Goal: Task Accomplishment & Management: Manage account settings

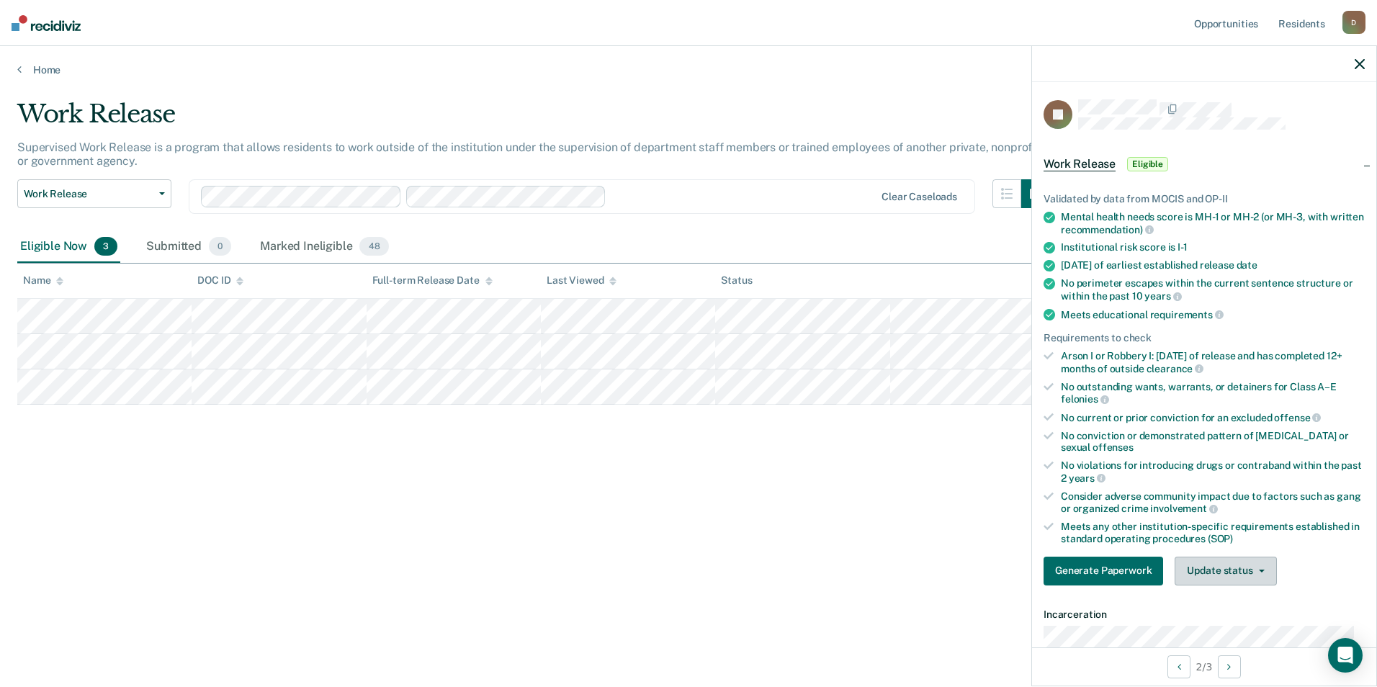
click at [1235, 578] on button "Update status" at bounding box center [1226, 571] width 102 height 29
click at [1224, 621] on button "Mark Ineligible" at bounding box center [1244, 628] width 139 height 23
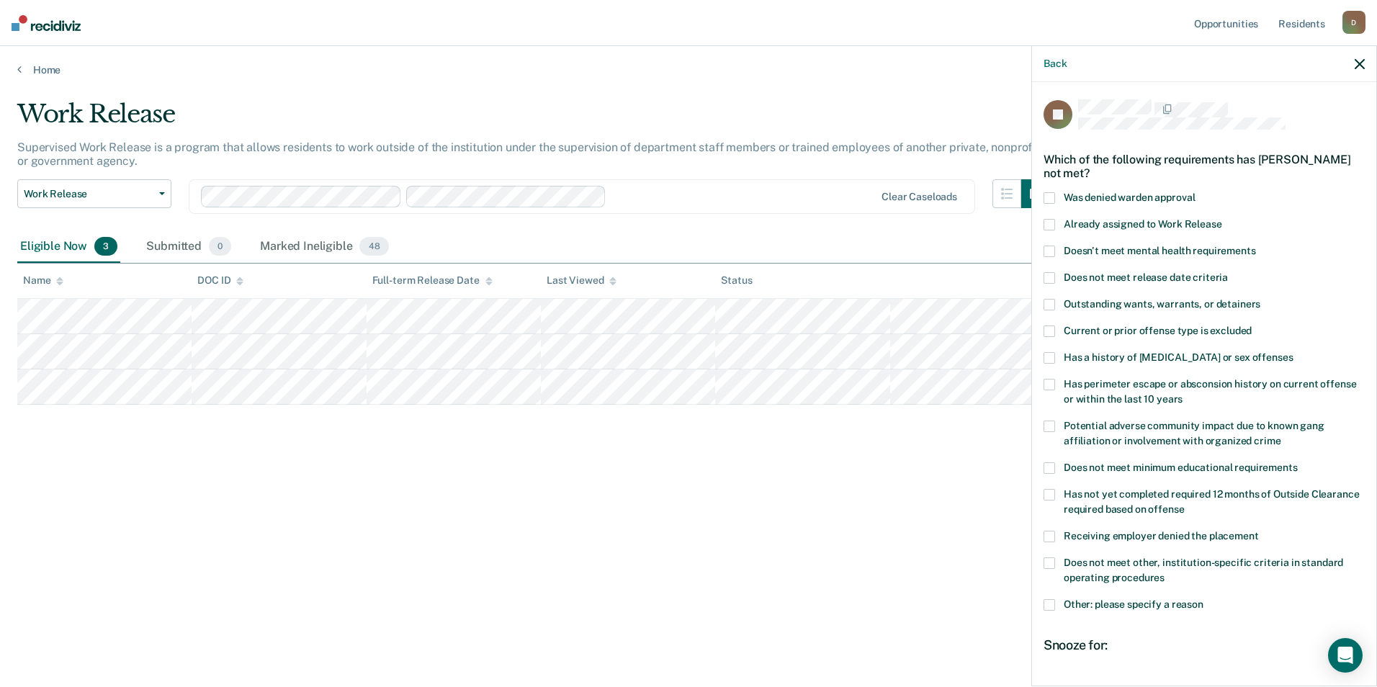
click at [1052, 251] on span at bounding box center [1050, 252] width 12 height 12
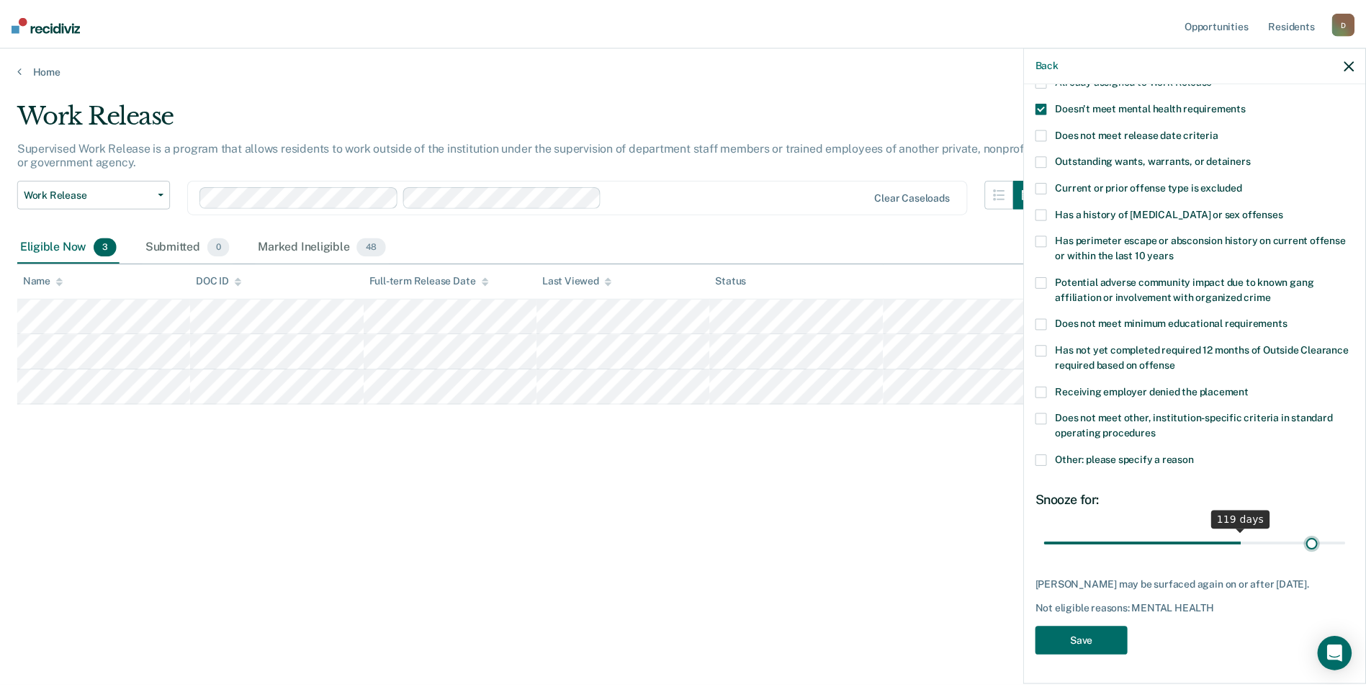
scroll to position [142, 0]
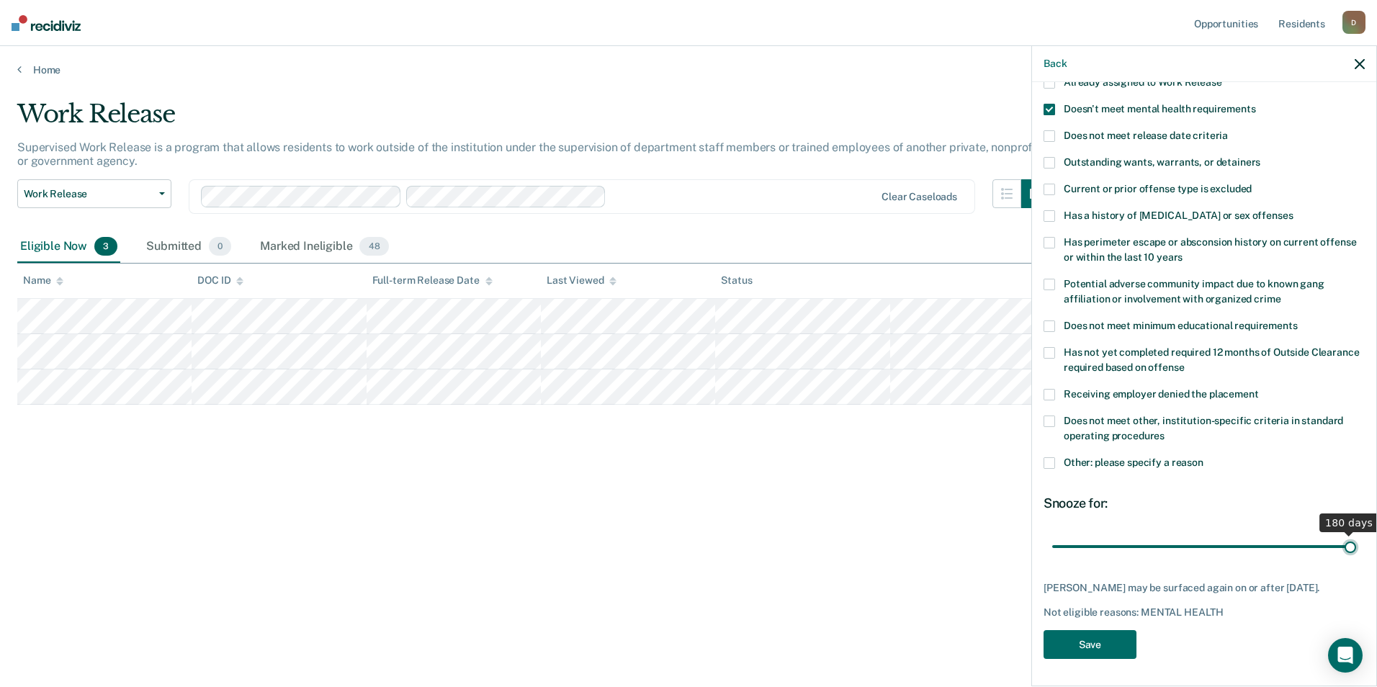
drag, startPoint x: 1106, startPoint y: 529, endPoint x: 1355, endPoint y: 546, distance: 249.8
type input "180"
click at [1355, 546] on input "range" at bounding box center [1204, 546] width 304 height 25
click at [1114, 650] on button "Save" at bounding box center [1090, 645] width 93 height 30
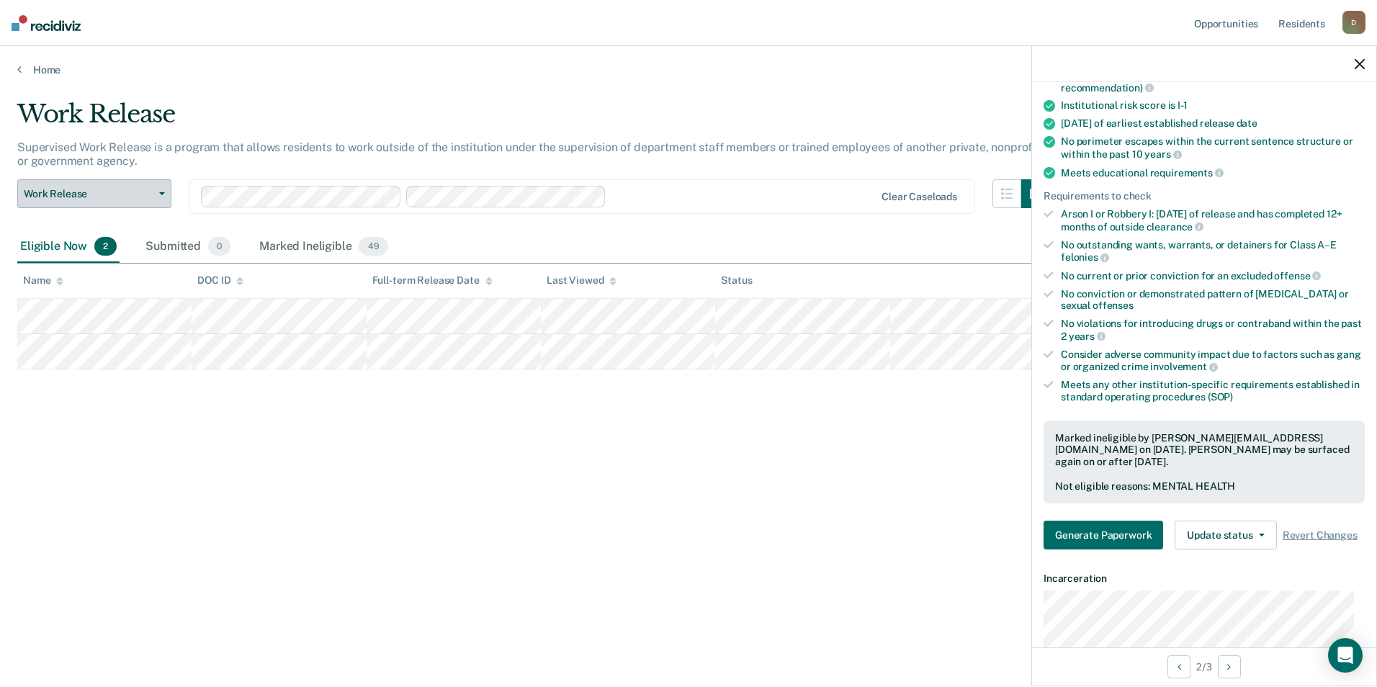
click at [117, 199] on span "Work Release" at bounding box center [89, 194] width 130 height 12
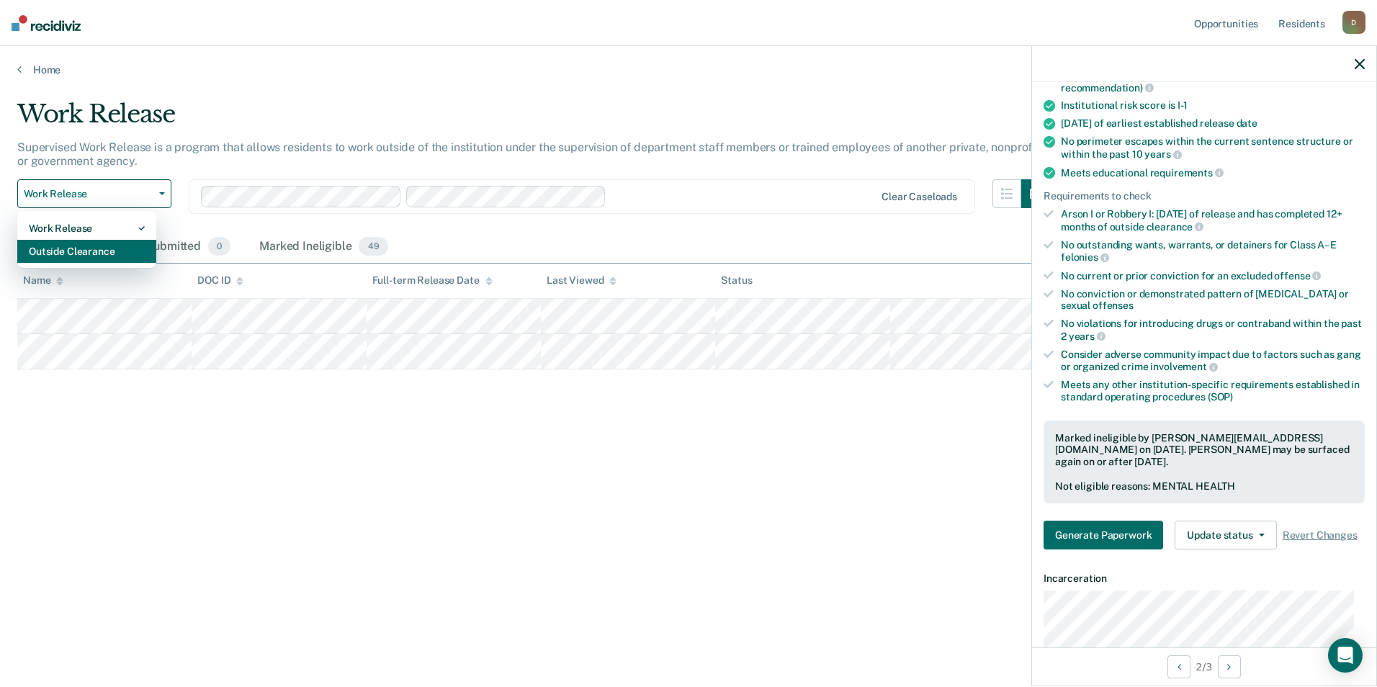
click at [102, 249] on div "Outside Clearance" at bounding box center [87, 251] width 116 height 23
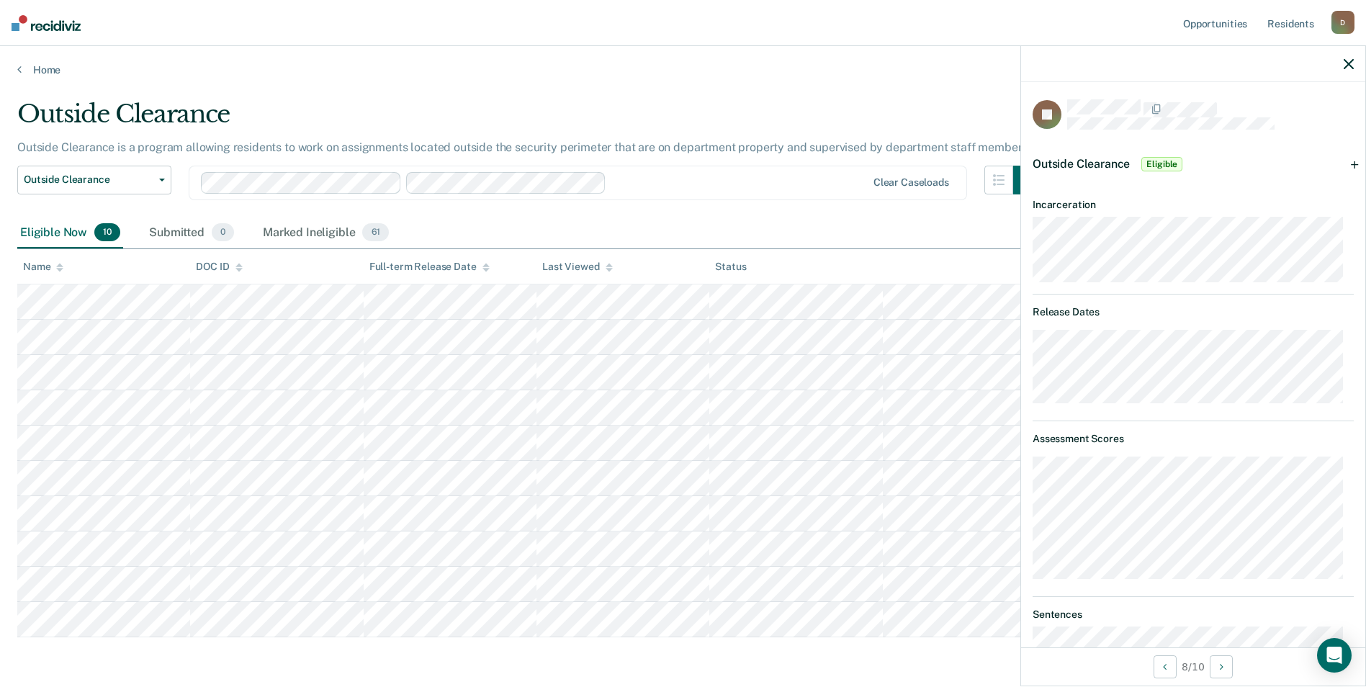
click at [1350, 160] on div "Outside Clearance Eligible" at bounding box center [1193, 164] width 344 height 46
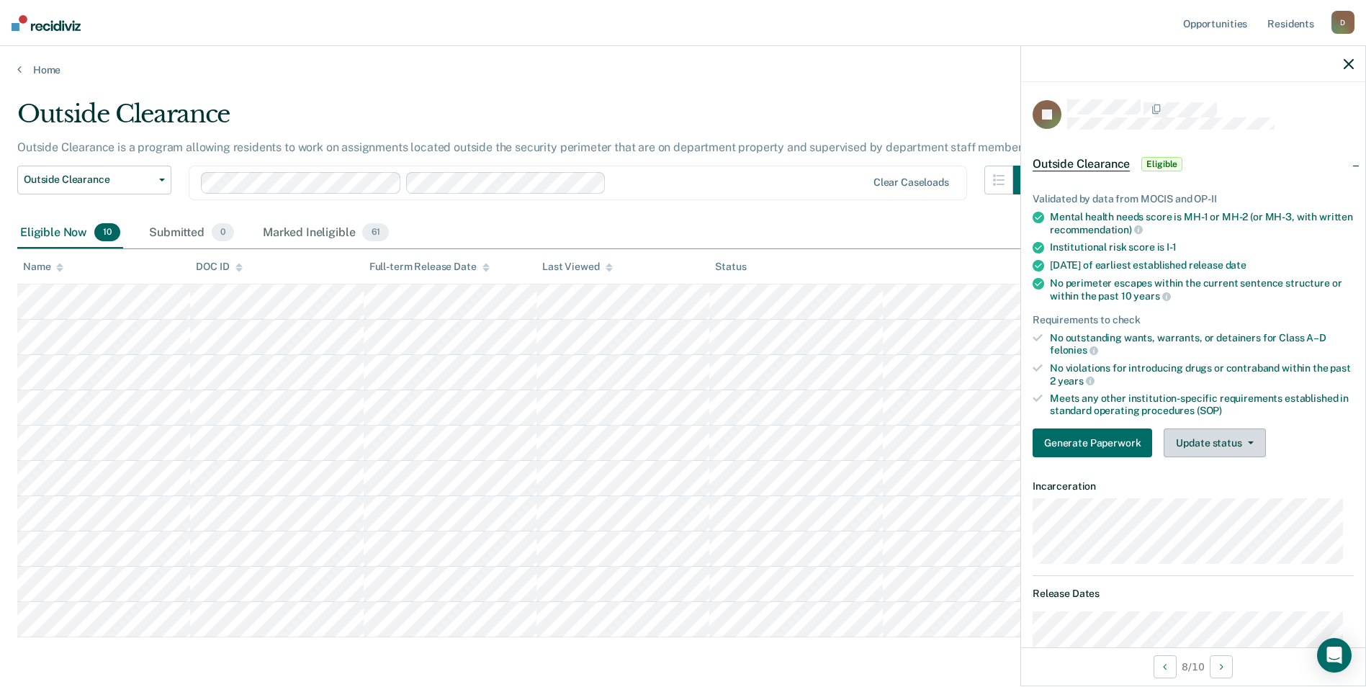
click at [1213, 452] on button "Update status" at bounding box center [1215, 443] width 102 height 29
click at [1219, 497] on button "Mark Ineligible" at bounding box center [1233, 500] width 139 height 23
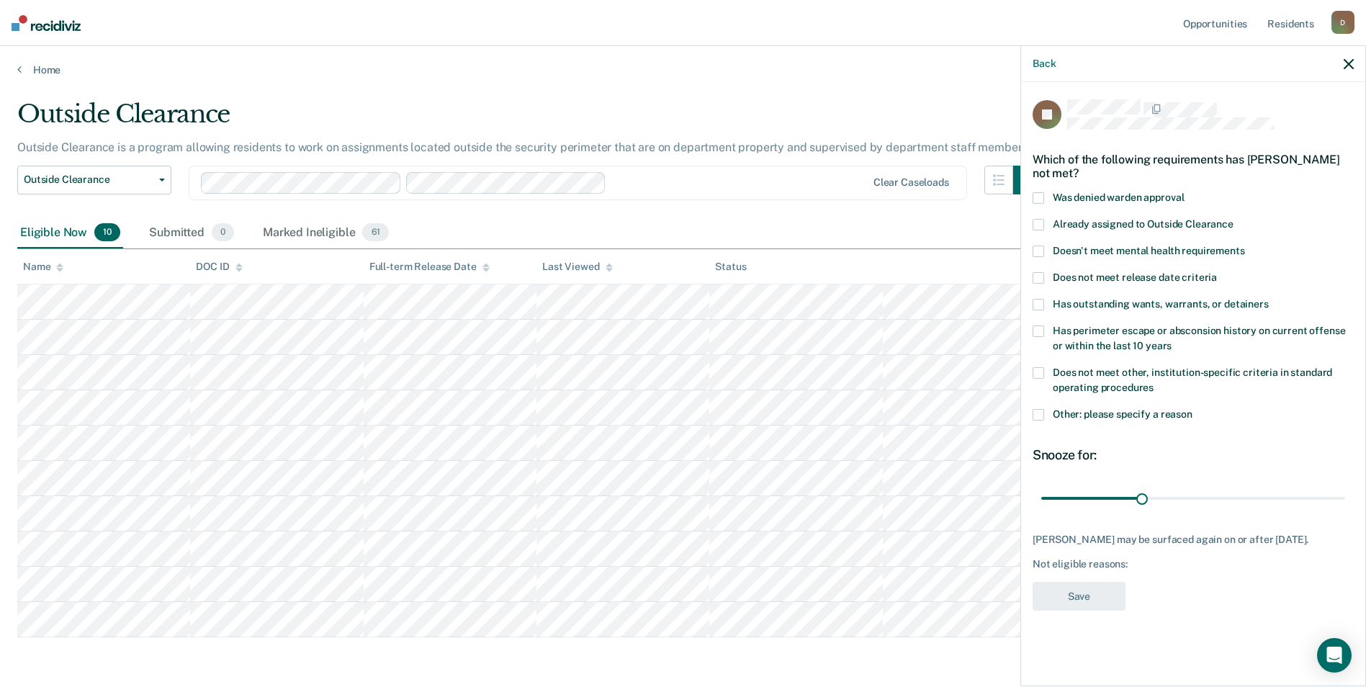
click at [1161, 250] on span "Doesn't meet mental health requirements" at bounding box center [1149, 251] width 192 height 12
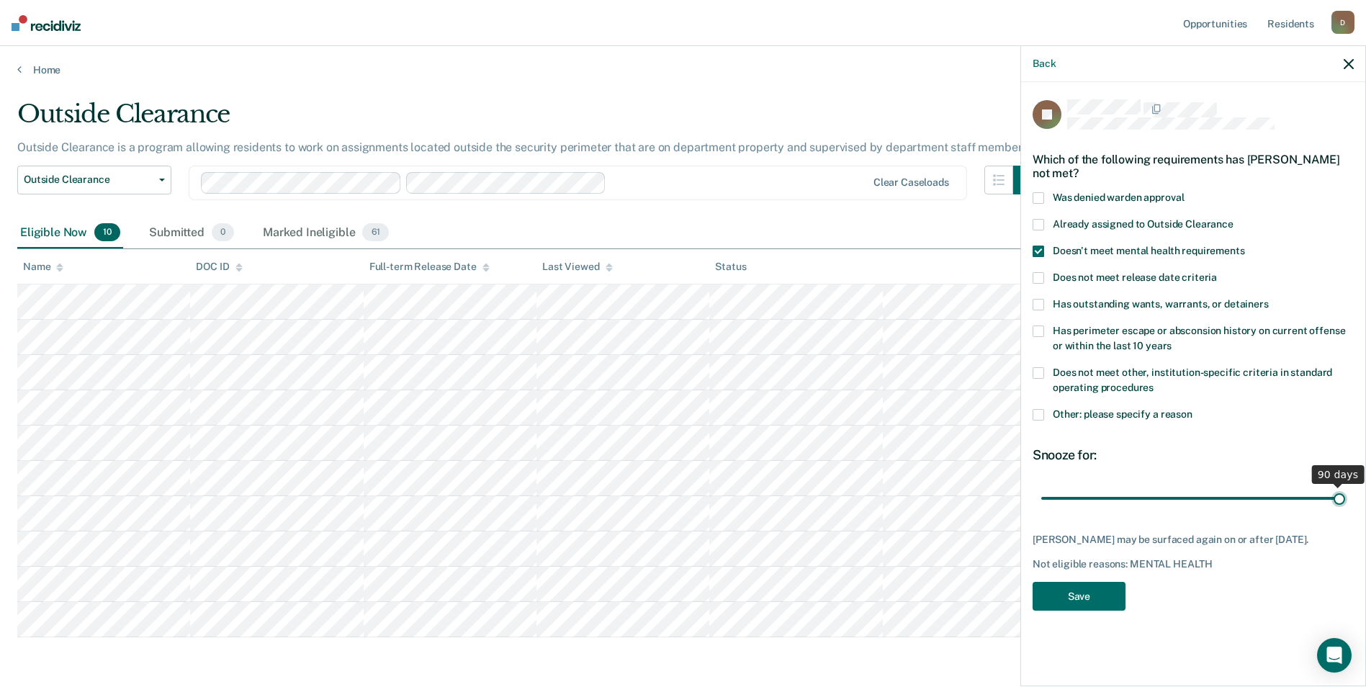
drag, startPoint x: 1144, startPoint y: 498, endPoint x: 1430, endPoint y: 478, distance: 287.3
type input "90"
click at [1345, 485] on input "range" at bounding box center [1193, 497] width 304 height 25
click at [1098, 596] on button "Save" at bounding box center [1079, 597] width 93 height 30
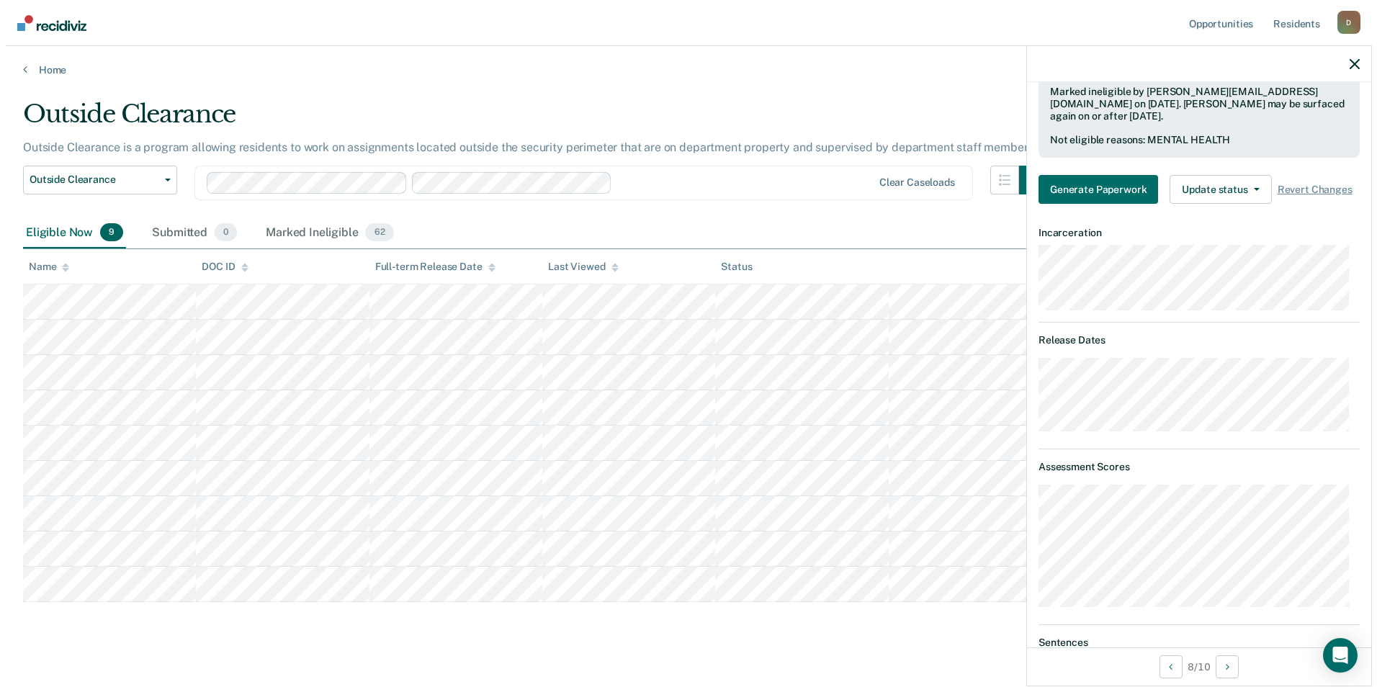
scroll to position [504, 0]
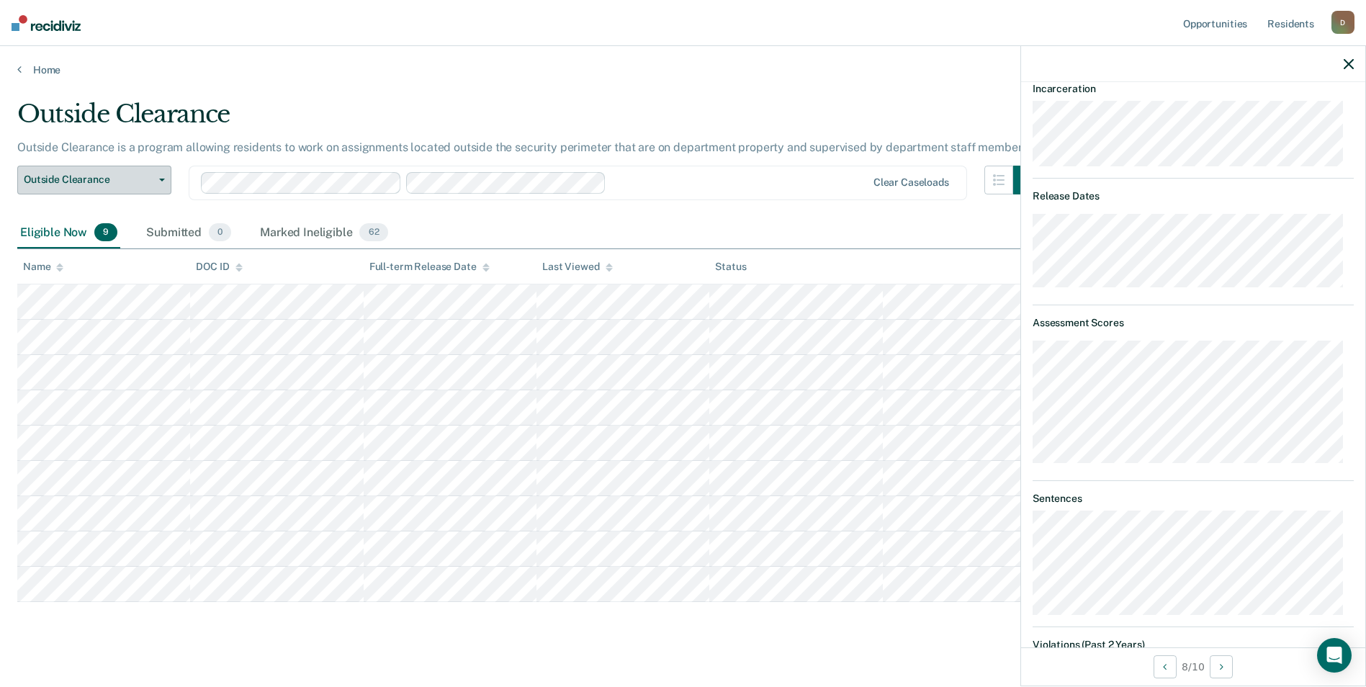
click at [153, 173] on button "Outside Clearance" at bounding box center [94, 180] width 154 height 29
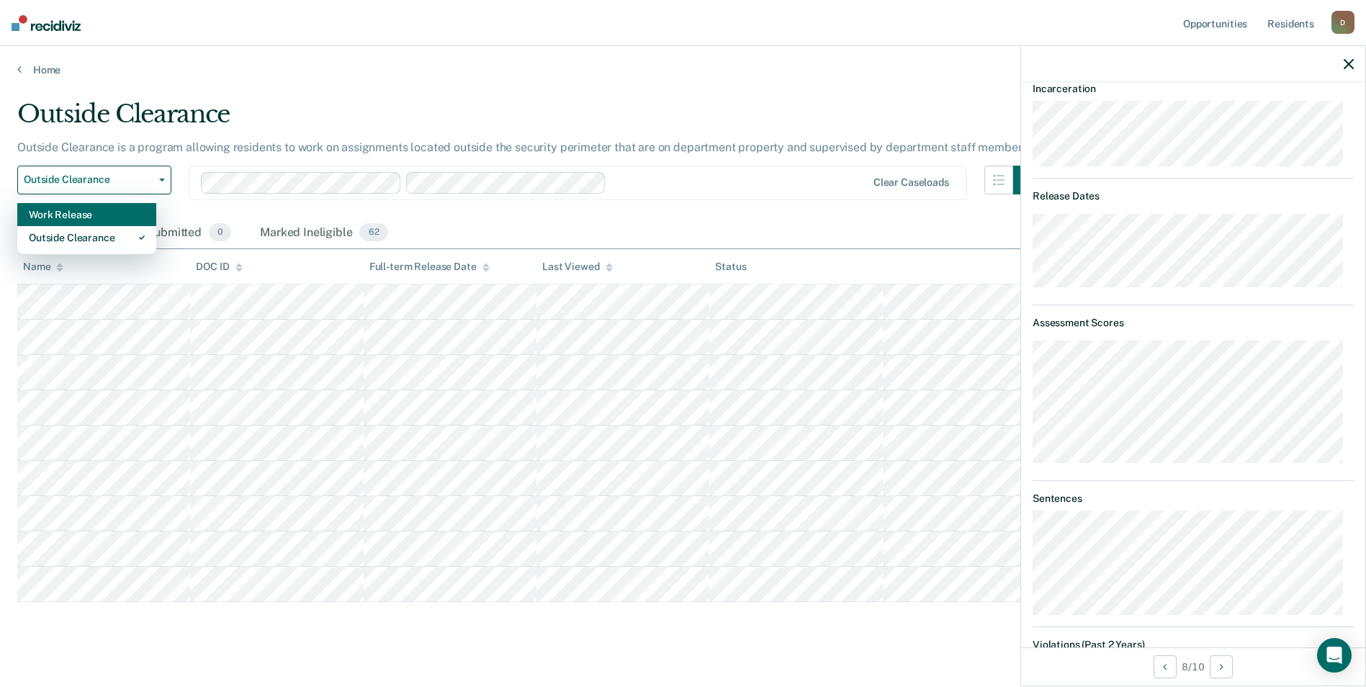
click at [116, 220] on div "Work Release" at bounding box center [87, 214] width 116 height 23
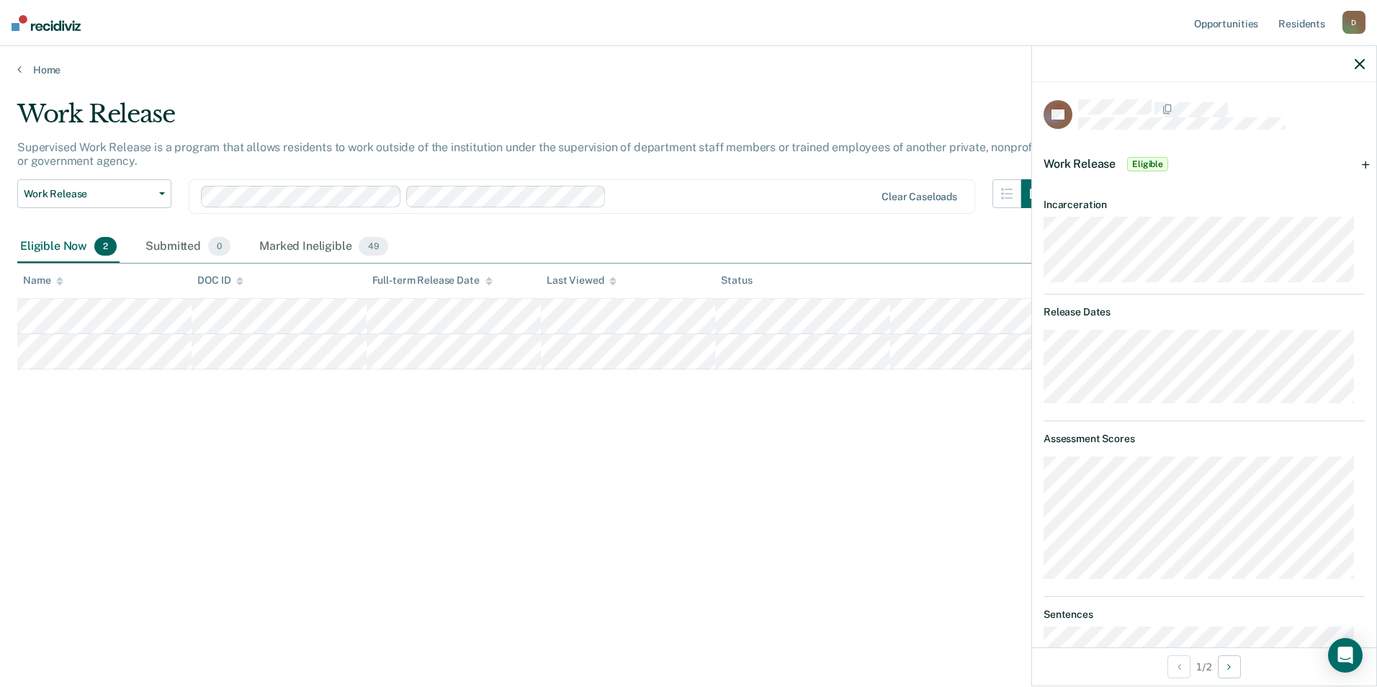
click at [1356, 163] on div "Work Release Eligible" at bounding box center [1204, 164] width 344 height 46
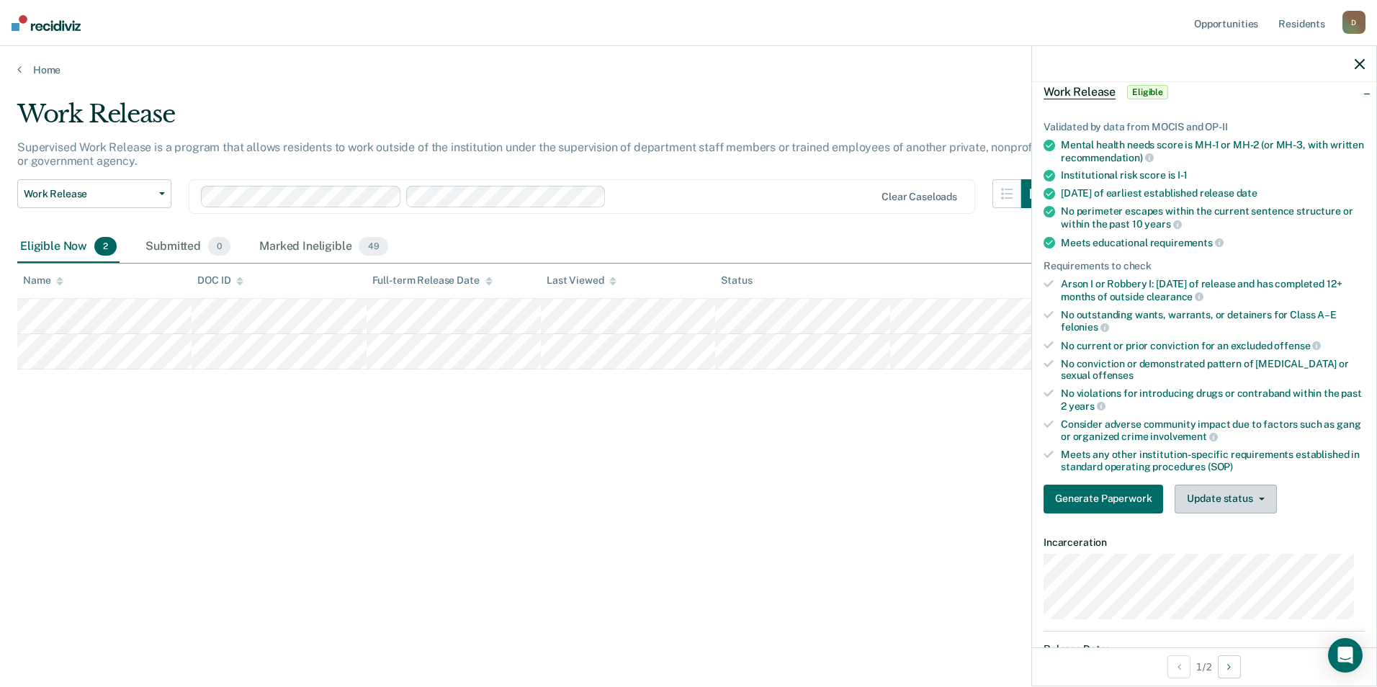
scroll to position [144, 0]
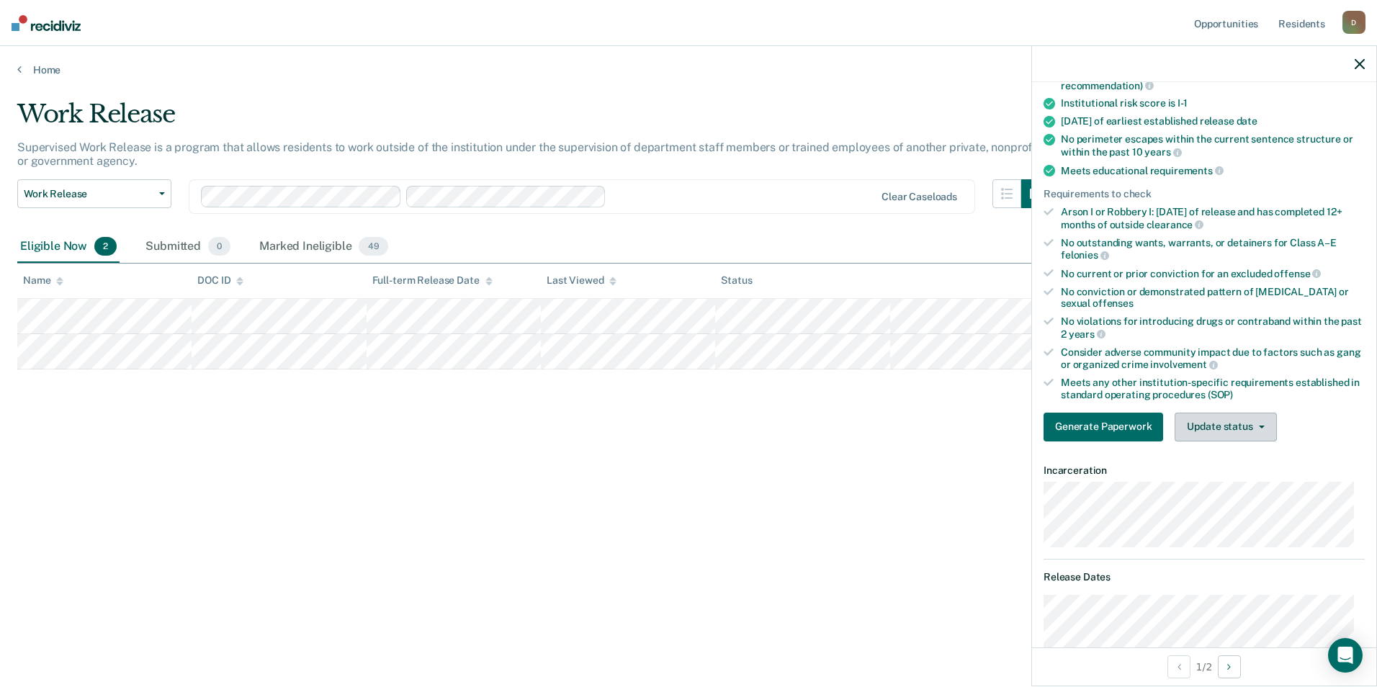
click at [1208, 417] on button "Update status" at bounding box center [1226, 427] width 102 height 29
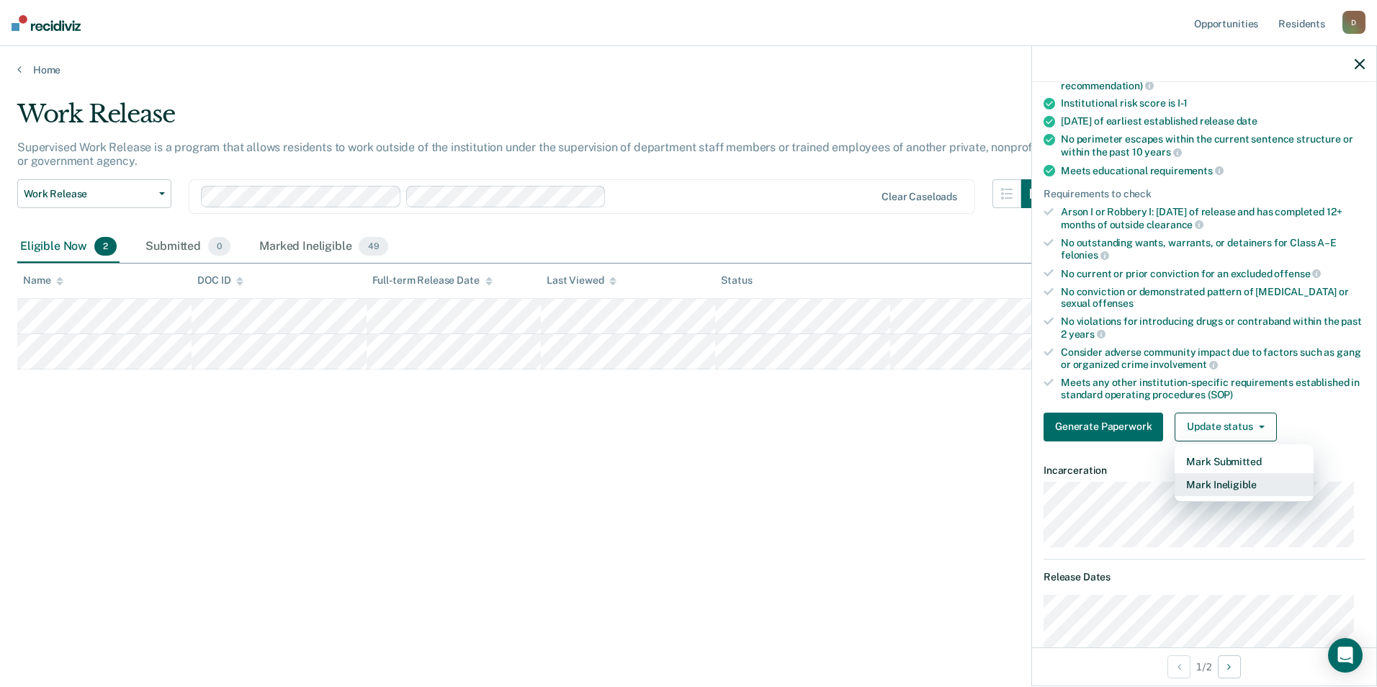
click at [1211, 485] on button "Mark Ineligible" at bounding box center [1244, 484] width 139 height 23
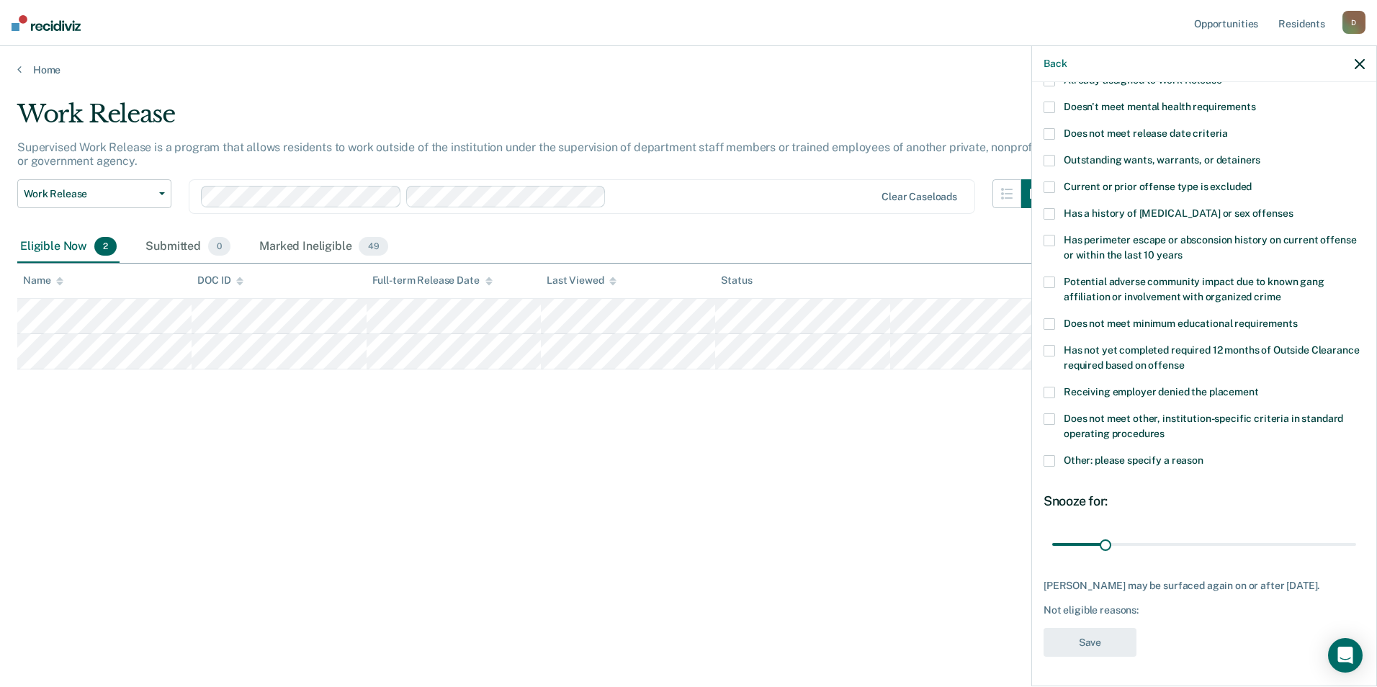
click at [1149, 110] on label "Doesn't meet mental health requirements" at bounding box center [1204, 109] width 321 height 15
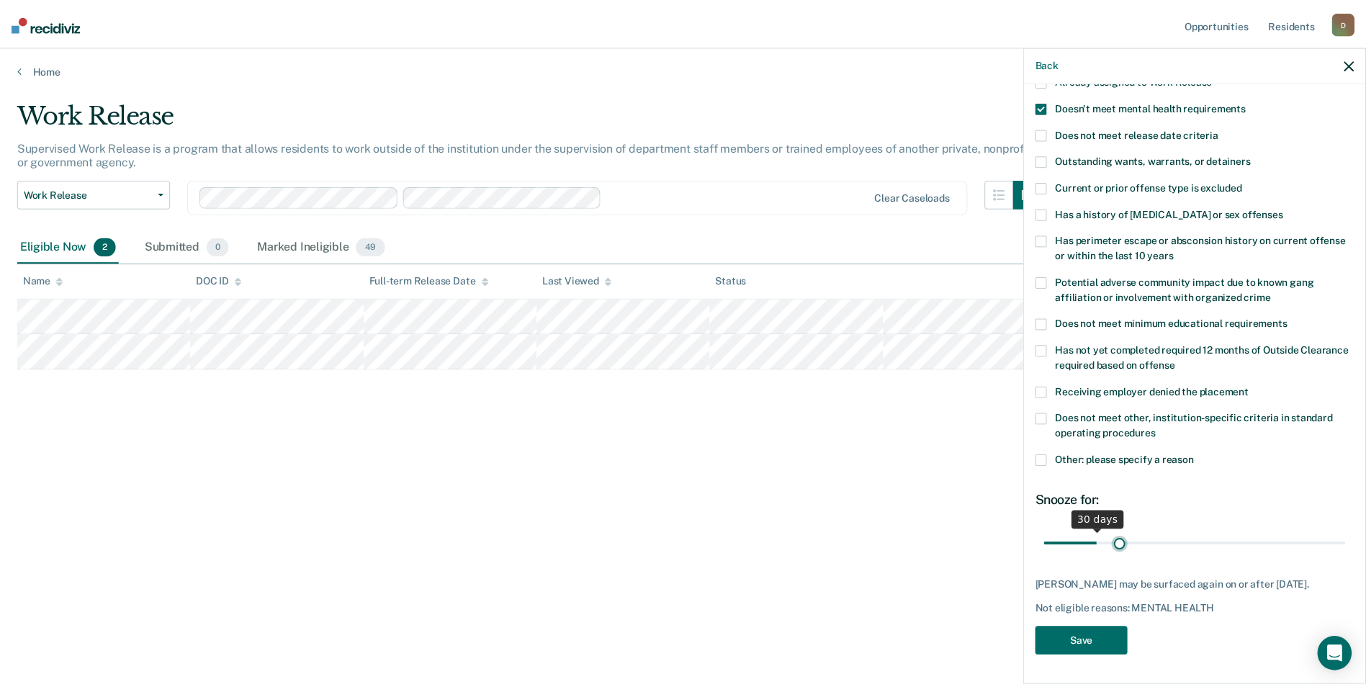
scroll to position [142, 0]
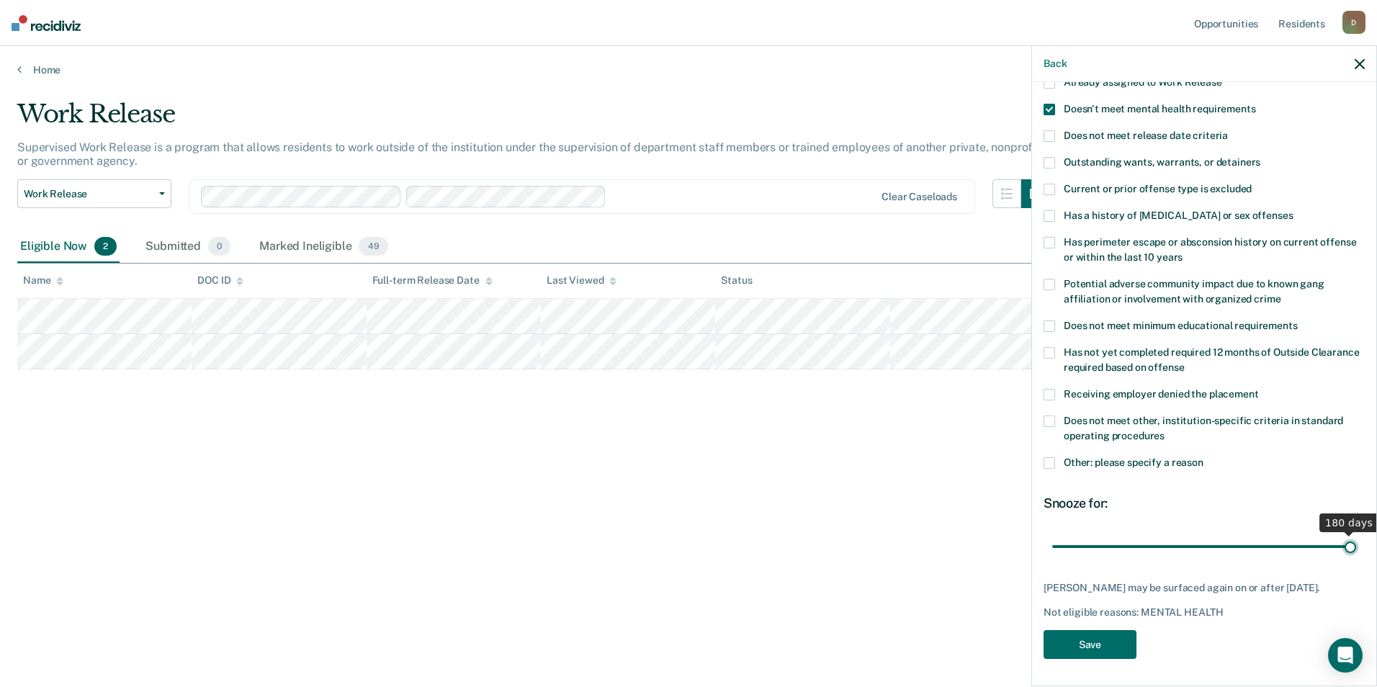
drag, startPoint x: 1105, startPoint y: 544, endPoint x: 1380, endPoint y: 562, distance: 275.6
type input "180"
click at [1356, 559] on input "range" at bounding box center [1204, 546] width 304 height 25
click at [1088, 638] on button "Save" at bounding box center [1090, 645] width 93 height 30
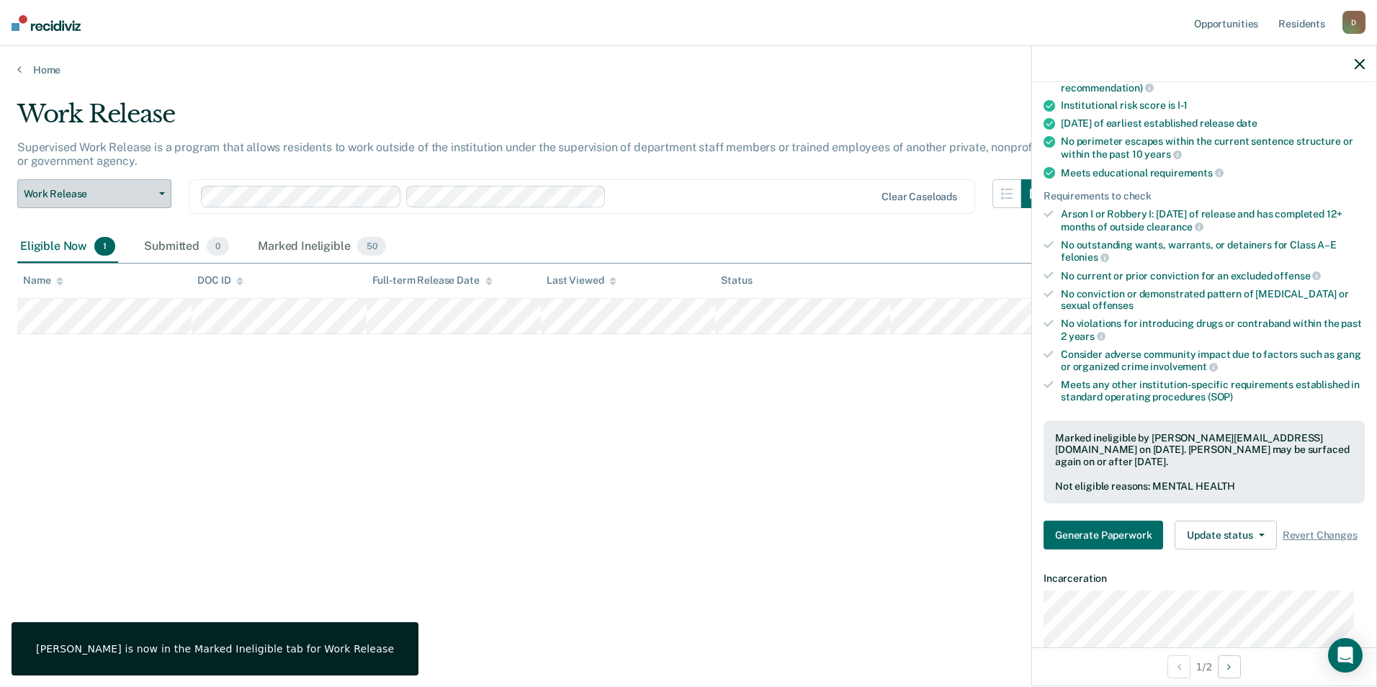
click at [83, 189] on span "Work Release" at bounding box center [89, 194] width 130 height 12
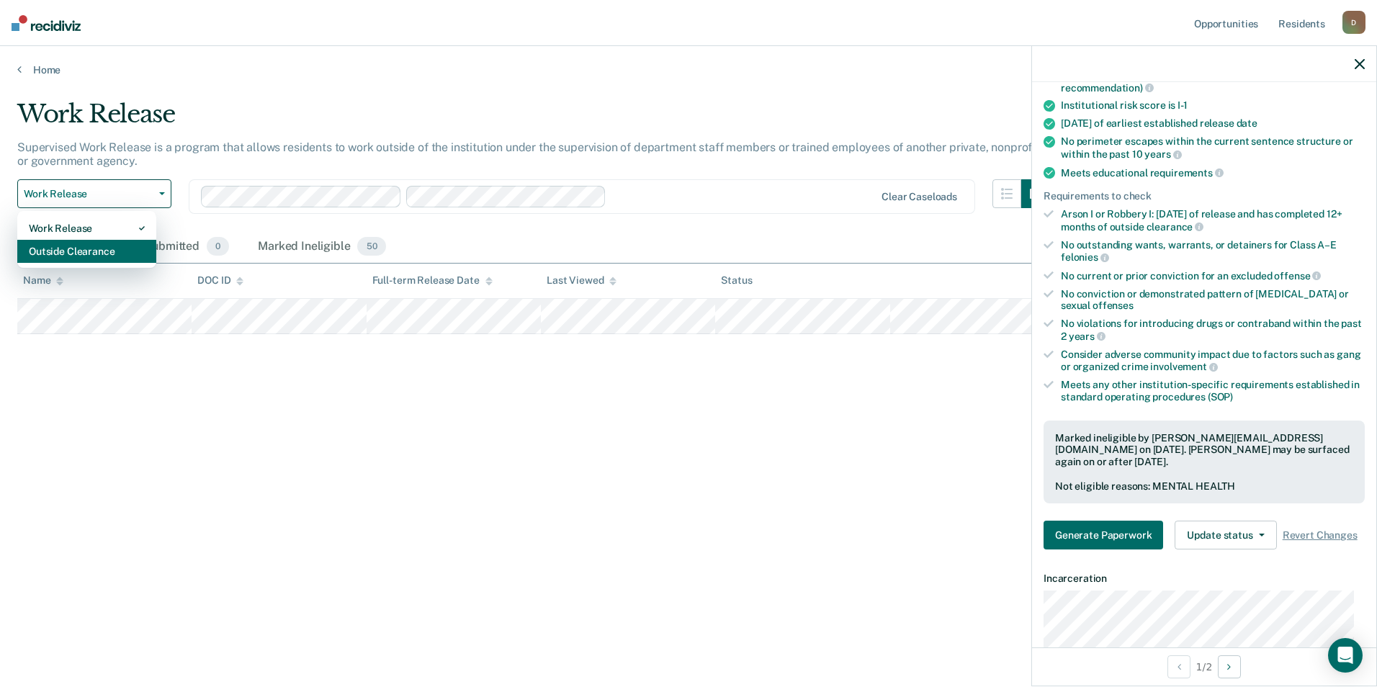
click at [96, 251] on div "Outside Clearance" at bounding box center [87, 251] width 116 height 23
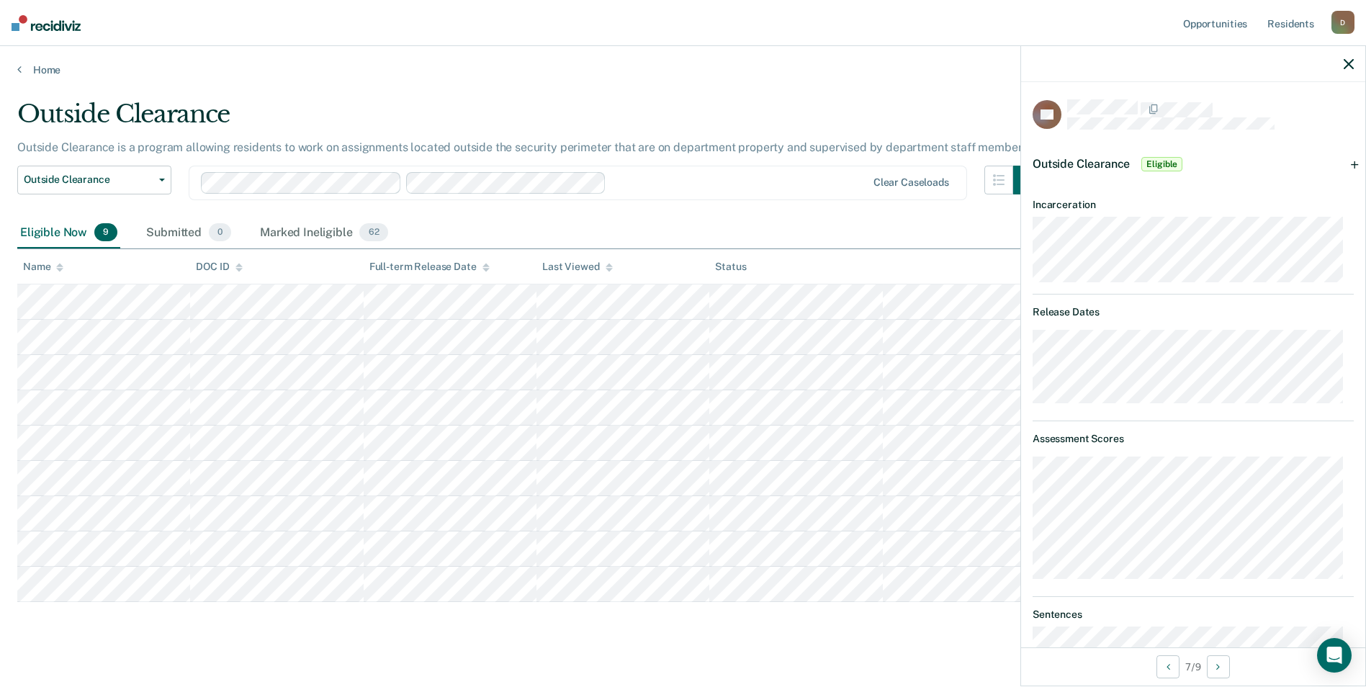
click at [1344, 161] on div "Outside Clearance Eligible" at bounding box center [1193, 164] width 344 height 46
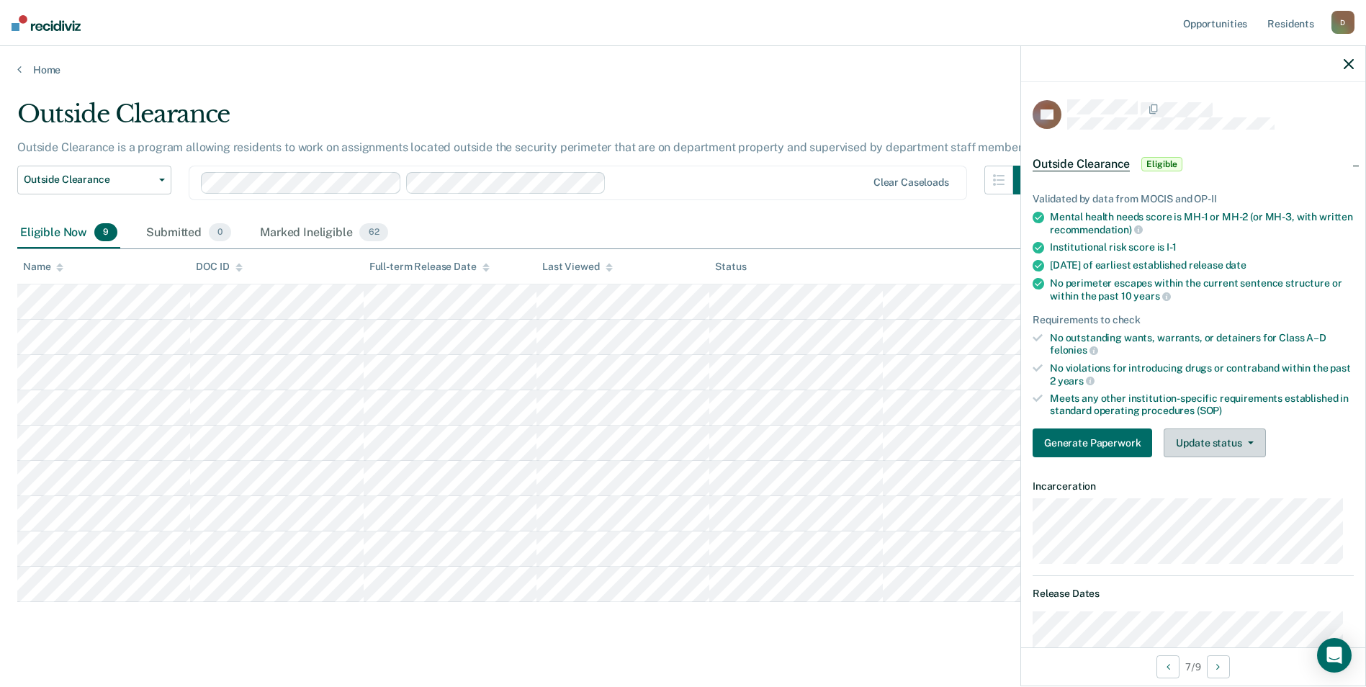
click at [1211, 437] on button "Update status" at bounding box center [1215, 443] width 102 height 29
click at [1199, 494] on button "Mark Ineligible" at bounding box center [1233, 500] width 139 height 23
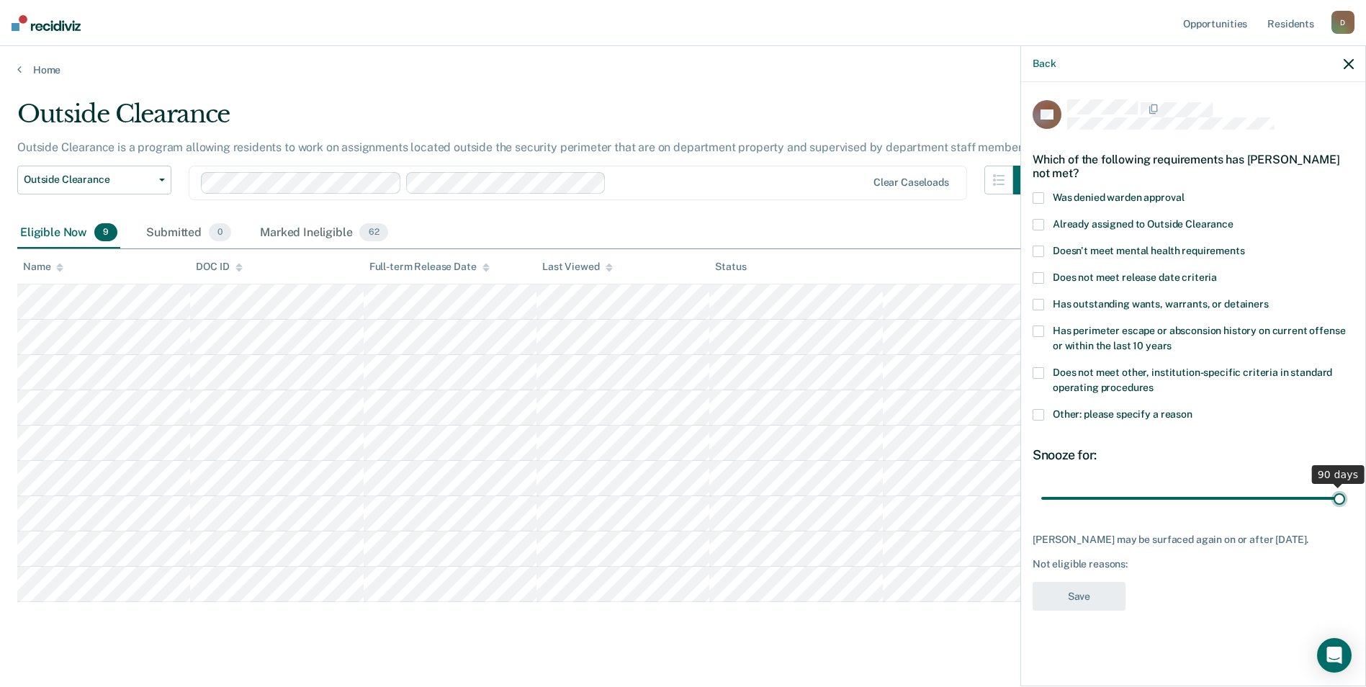
drag, startPoint x: 1144, startPoint y: 496, endPoint x: 1363, endPoint y: 493, distance: 219.7
type input "90"
click at [1345, 493] on input "range" at bounding box center [1193, 497] width 304 height 25
click at [1177, 248] on span "Doesn't meet mental health requirements" at bounding box center [1149, 251] width 192 height 12
click at [1103, 596] on button "Save" at bounding box center [1079, 597] width 93 height 30
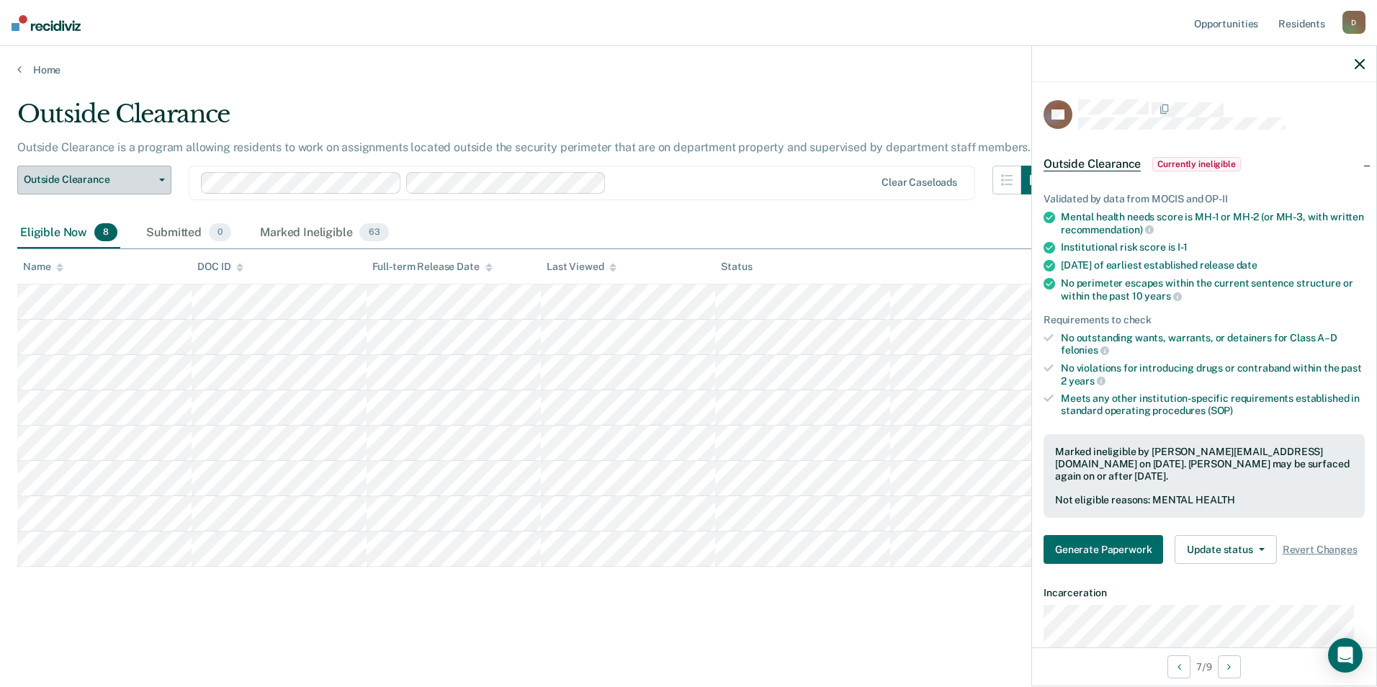
click at [151, 184] on span "Outside Clearance" at bounding box center [89, 180] width 130 height 12
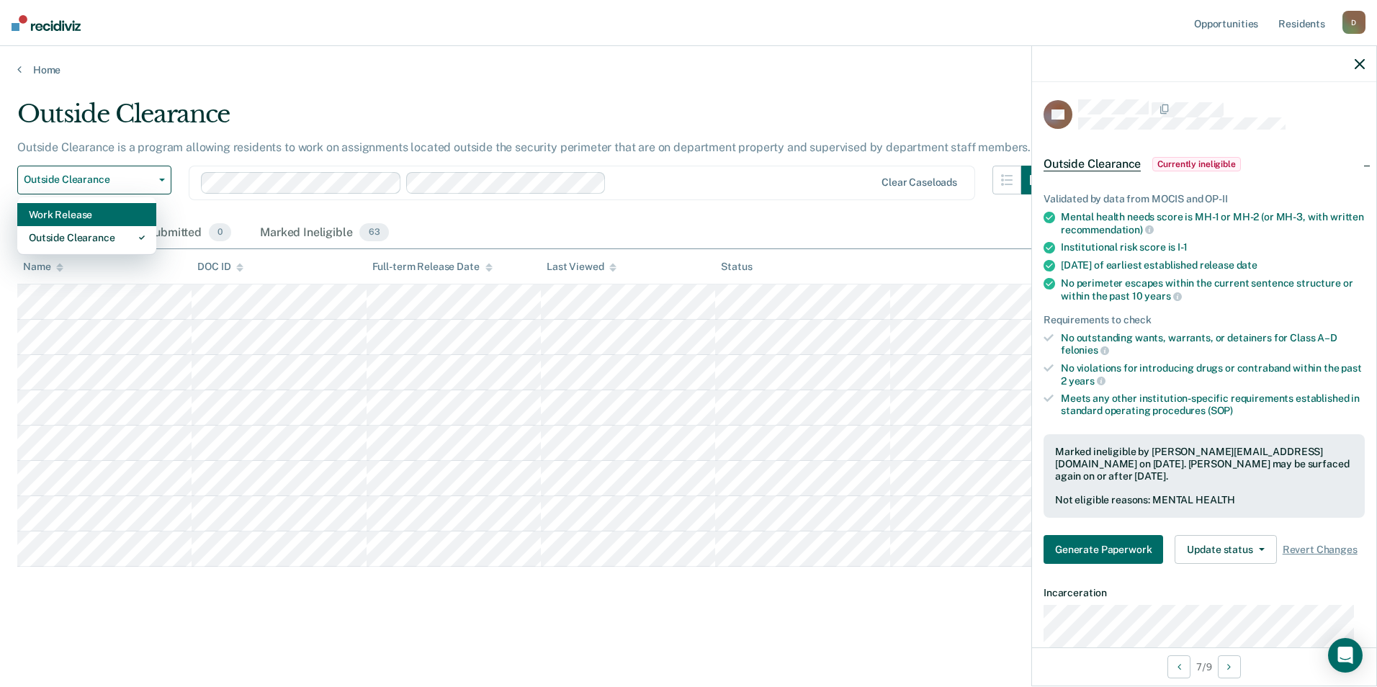
click at [97, 222] on div "Work Release" at bounding box center [87, 214] width 116 height 23
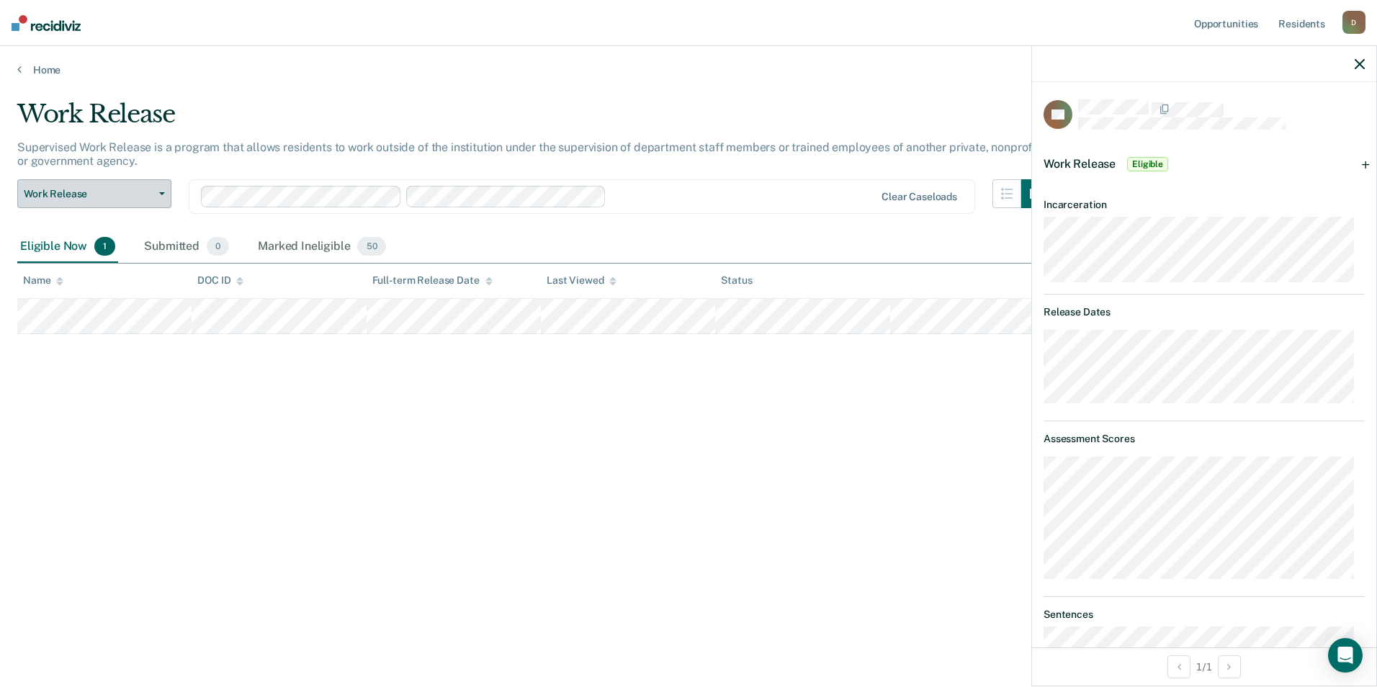
click at [156, 192] on span "button" at bounding box center [159, 193] width 12 height 3
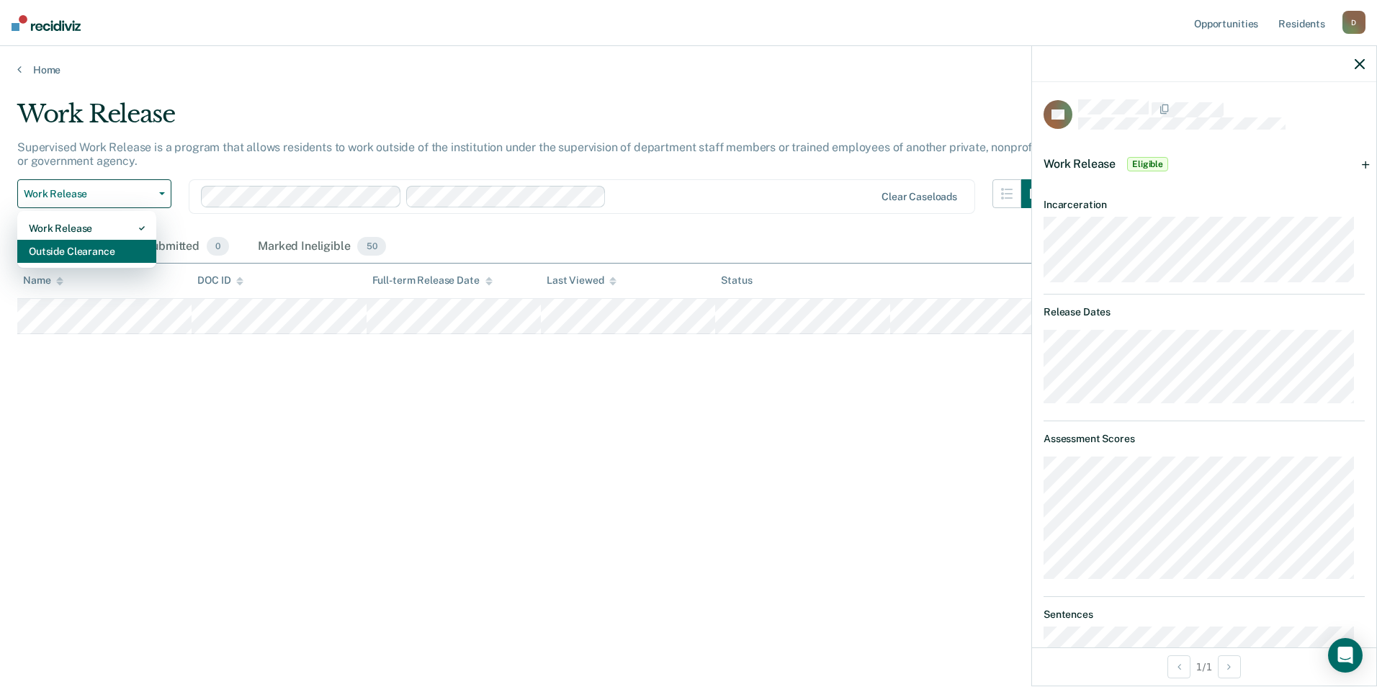
click at [136, 248] on div "Outside Clearance" at bounding box center [87, 251] width 116 height 23
